Goal: Information Seeking & Learning: Check status

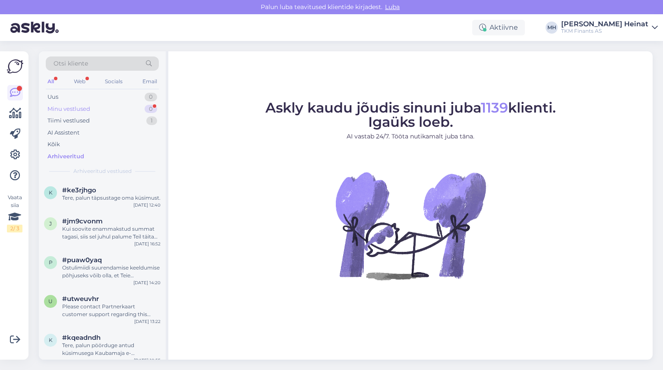
click at [83, 105] on div "Minu vestlused" at bounding box center [68, 109] width 43 height 9
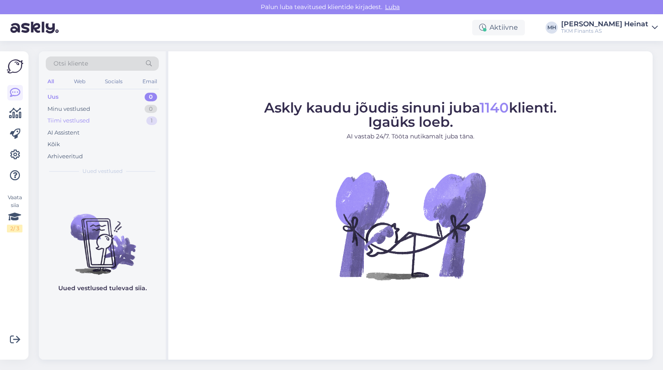
click at [76, 122] on div "Tiimi vestlused" at bounding box center [68, 121] width 42 height 9
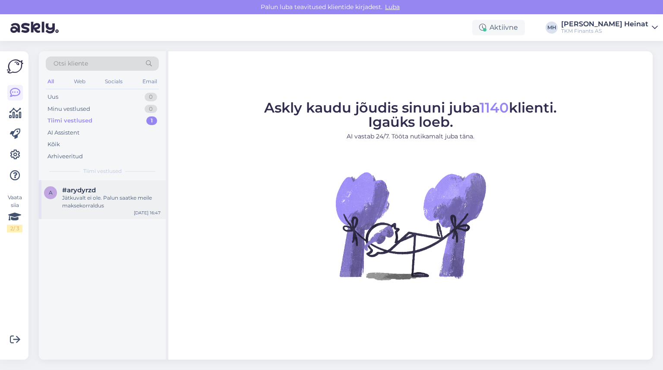
click at [109, 204] on div "Jätkuvalt ei ole. Palun saatke meile maksekorraldus" at bounding box center [111, 202] width 98 height 16
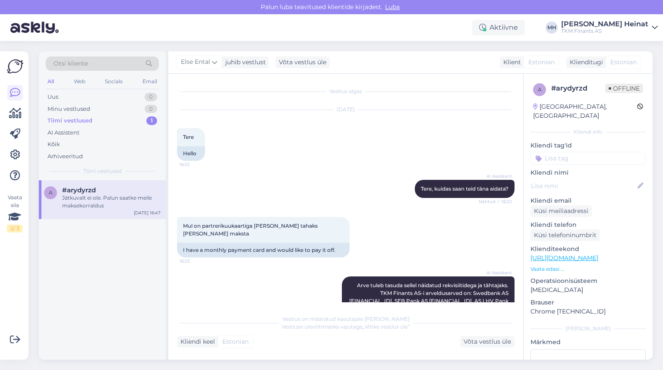
scroll to position [829, 0]
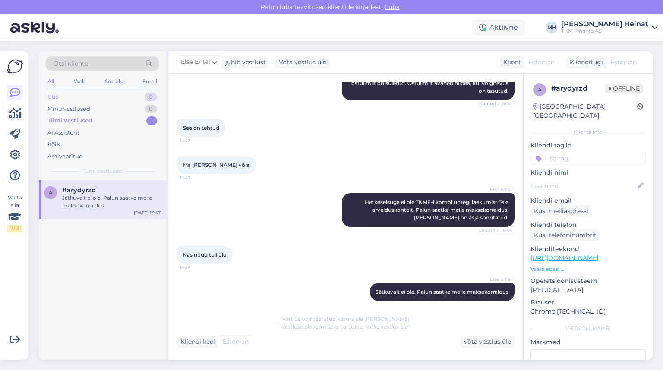
click at [59, 97] on div "Uus 0" at bounding box center [102, 97] width 113 height 12
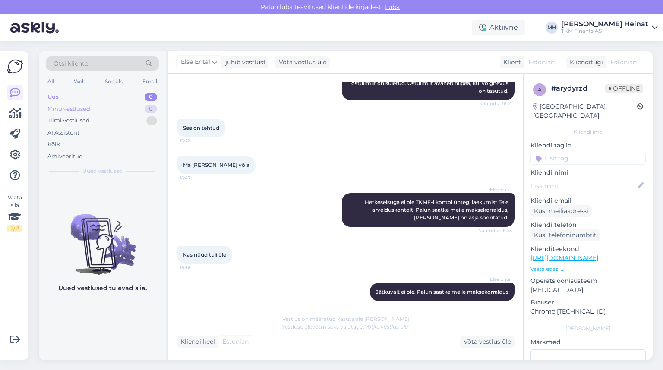
click at [69, 106] on div "Minu vestlused" at bounding box center [68, 109] width 43 height 9
click at [74, 120] on div "Tiimi vestlused" at bounding box center [68, 121] width 42 height 9
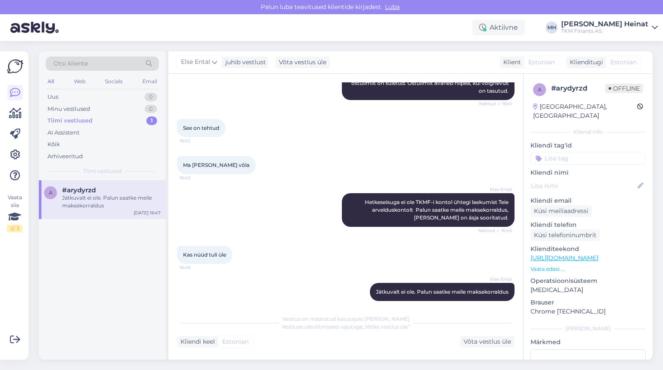
click at [98, 204] on div "Jätkuvalt ei ole. Palun saatke meile maksekorraldus" at bounding box center [111, 202] width 98 height 16
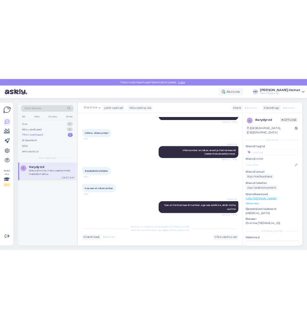
scroll to position [622, 0]
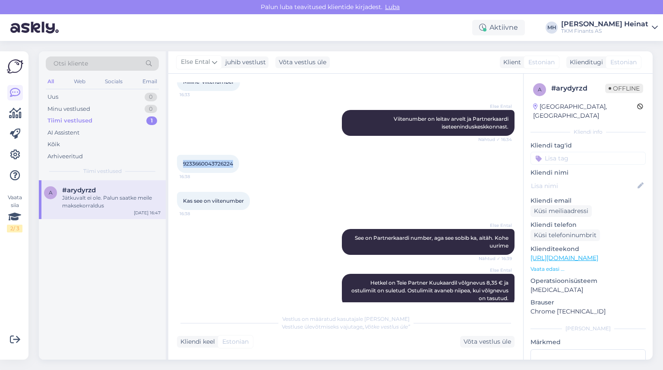
drag, startPoint x: 235, startPoint y: 158, endPoint x: 179, endPoint y: 159, distance: 55.7
click at [179, 159] on div "9233660043726224 16:38" at bounding box center [208, 164] width 62 height 18
copy span "9233660043726224"
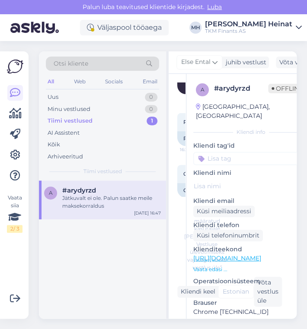
scroll to position [1226, 0]
